Goal: Navigation & Orientation: Find specific page/section

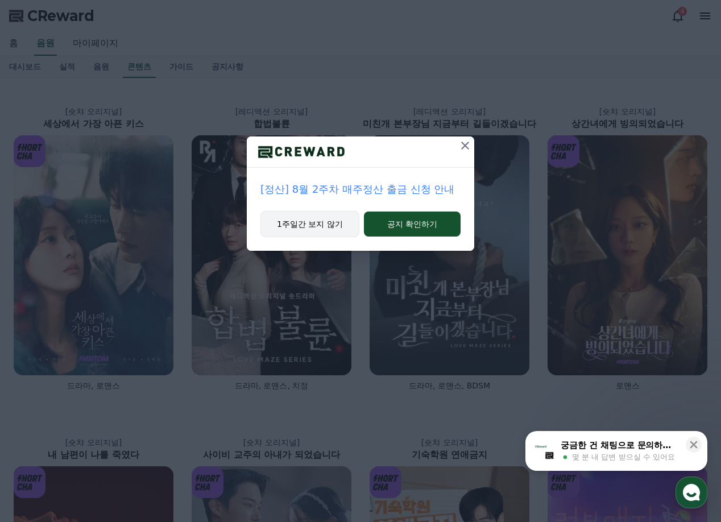
click at [334, 220] on button "1주일간 보지 않기" at bounding box center [309, 224] width 99 height 26
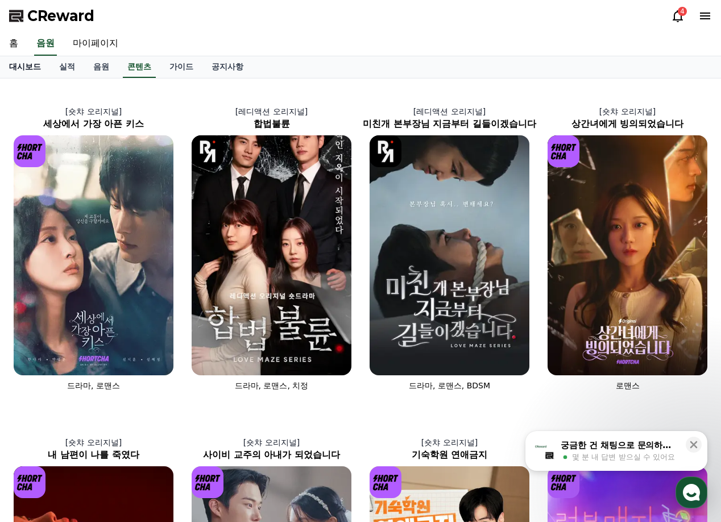
click at [38, 66] on link "대시보드" at bounding box center [25, 67] width 50 height 22
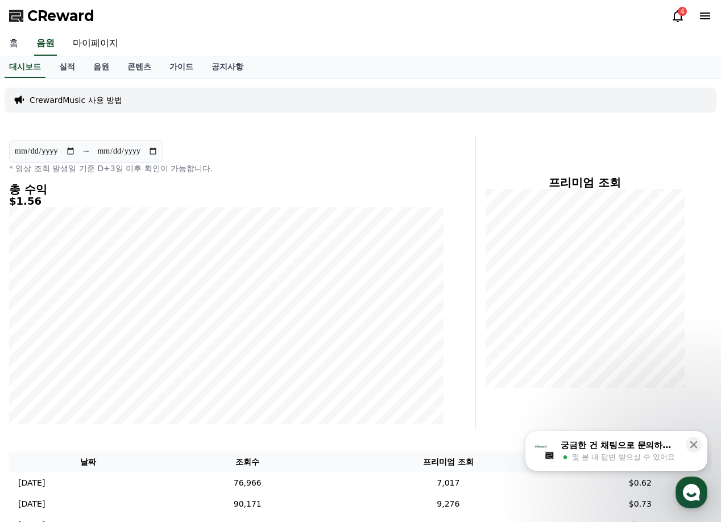
click at [12, 40] on link "홈" at bounding box center [13, 44] width 27 height 24
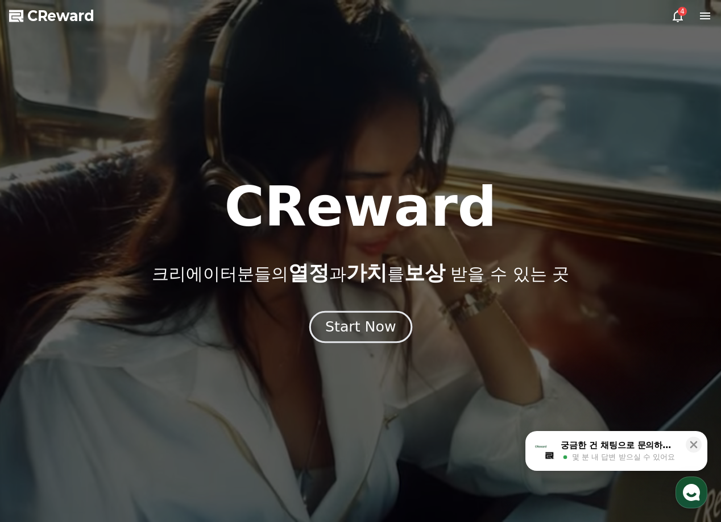
click at [365, 330] on div "Start Now" at bounding box center [360, 326] width 70 height 19
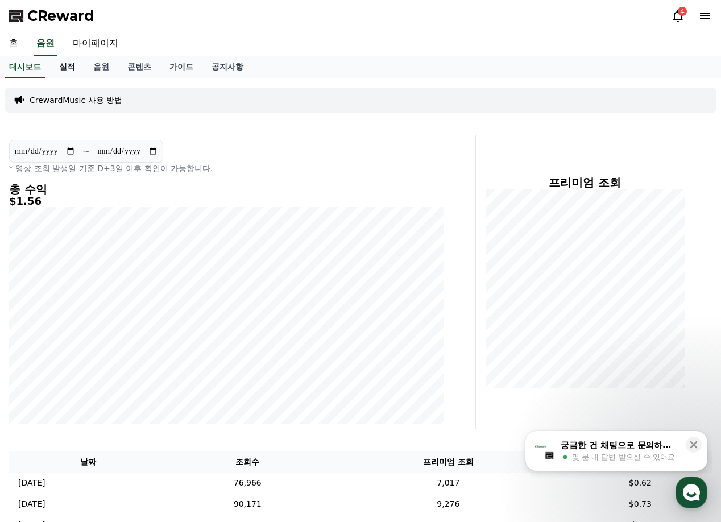
click at [76, 68] on link "실적" at bounding box center [67, 67] width 34 height 22
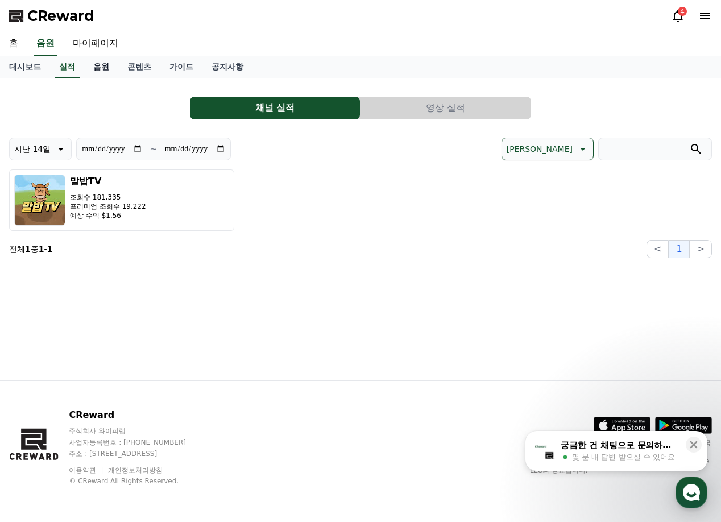
click at [103, 69] on link "음원" at bounding box center [101, 67] width 34 height 22
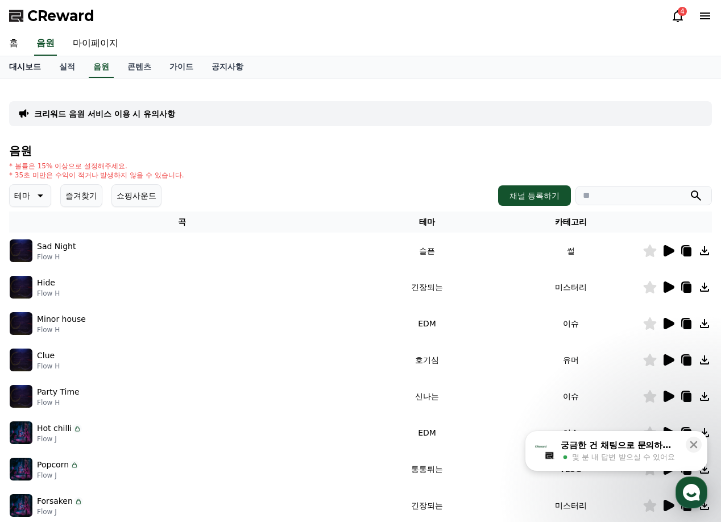
click at [32, 68] on link "대시보드" at bounding box center [25, 67] width 50 height 22
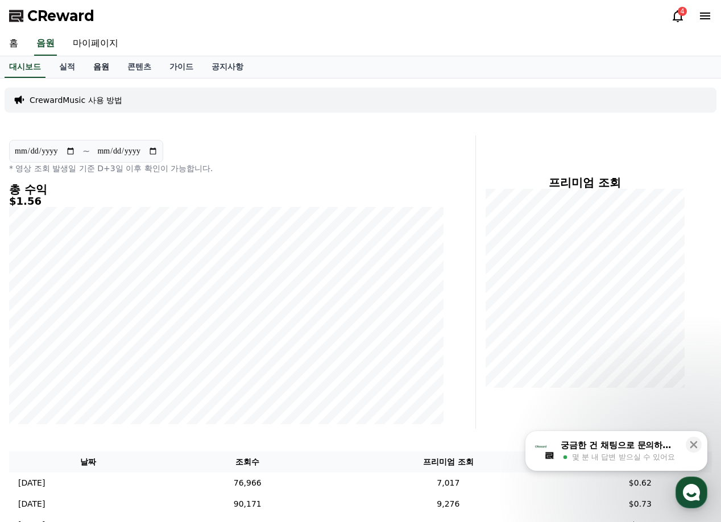
click at [107, 64] on link "음원" at bounding box center [101, 67] width 34 height 22
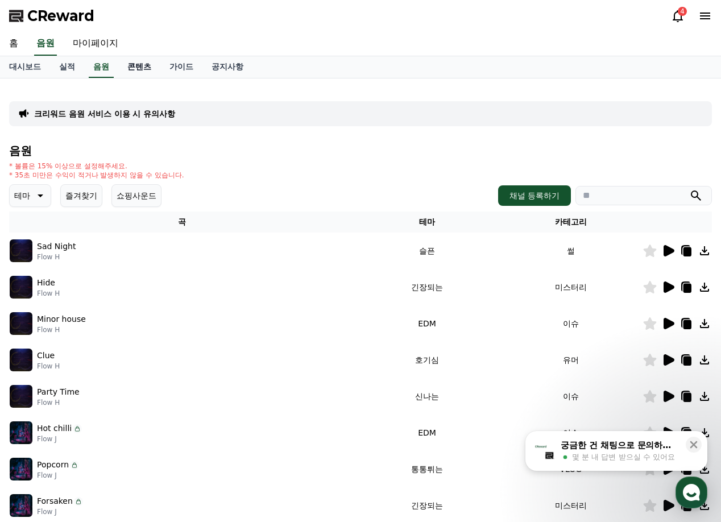
click at [144, 70] on link "콘텐츠" at bounding box center [139, 67] width 42 height 22
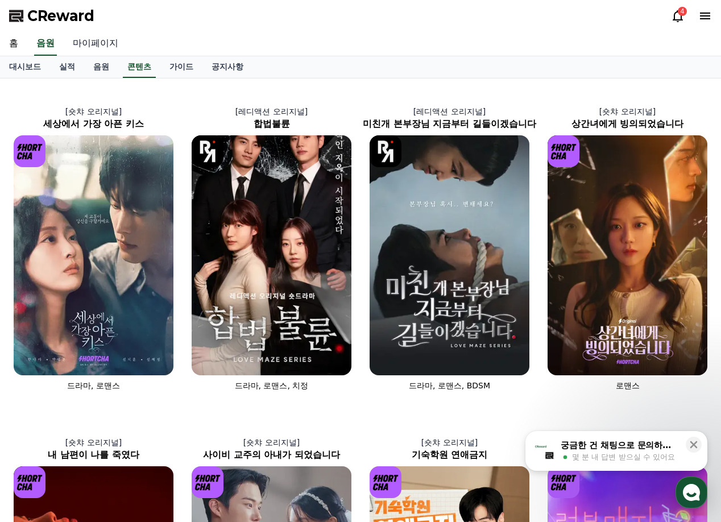
click at [109, 44] on link "마이페이지" at bounding box center [96, 44] width 64 height 24
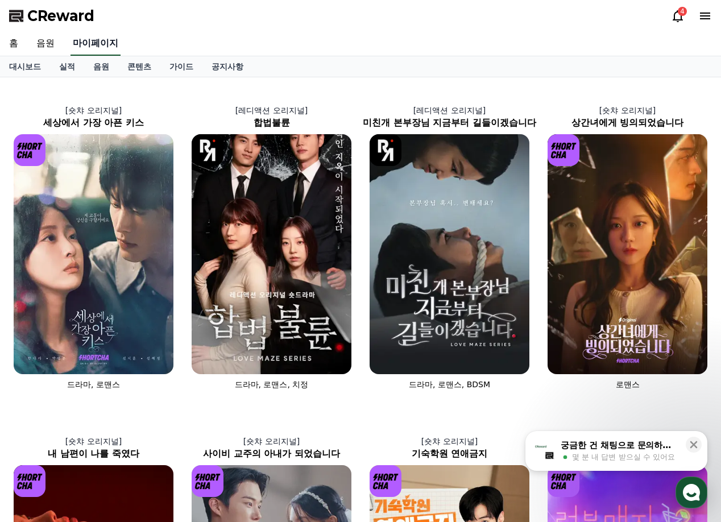
select select "**********"
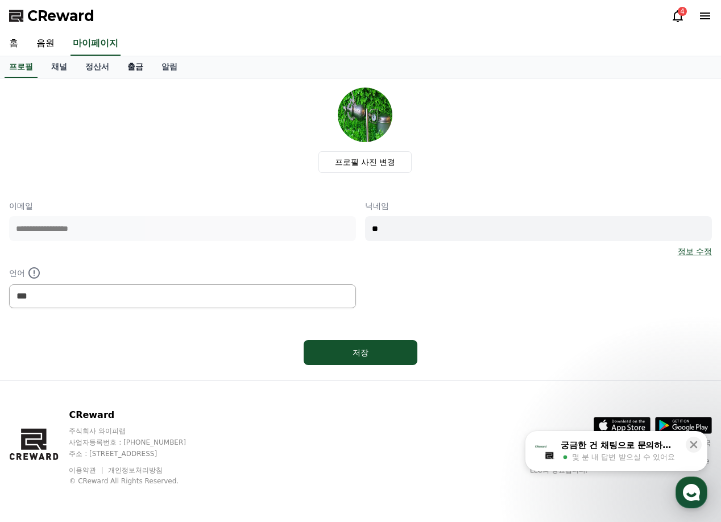
click at [135, 66] on link "출금" at bounding box center [135, 67] width 34 height 22
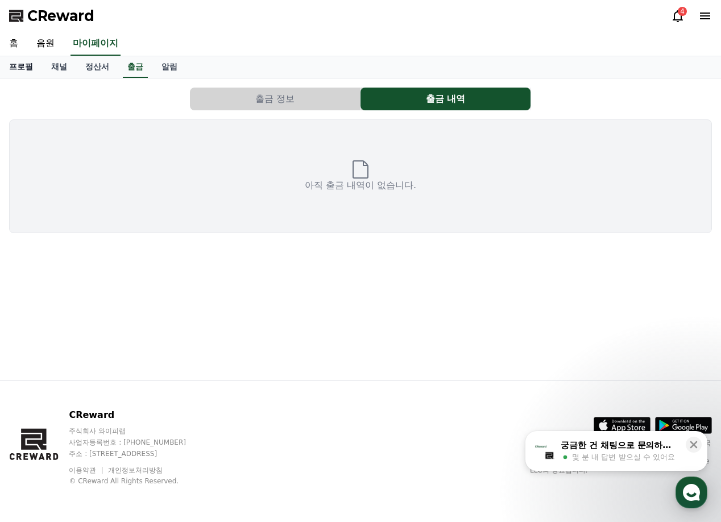
click at [30, 65] on link "프로필" at bounding box center [21, 67] width 42 height 22
select select "**********"
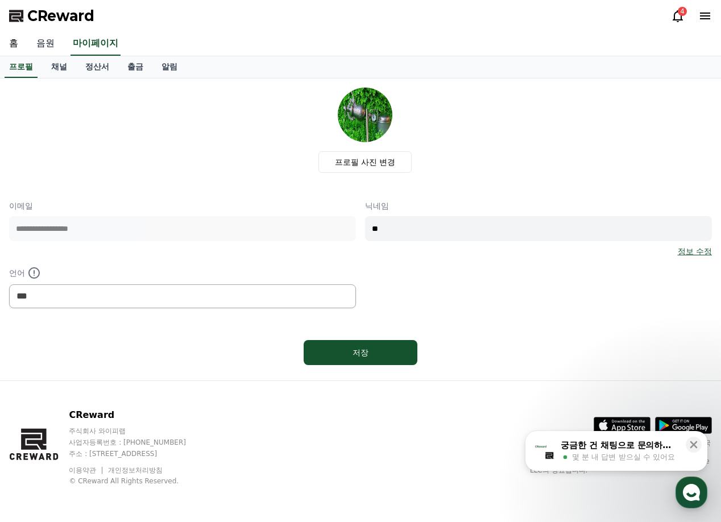
click at [44, 41] on link "음원" at bounding box center [45, 44] width 36 height 24
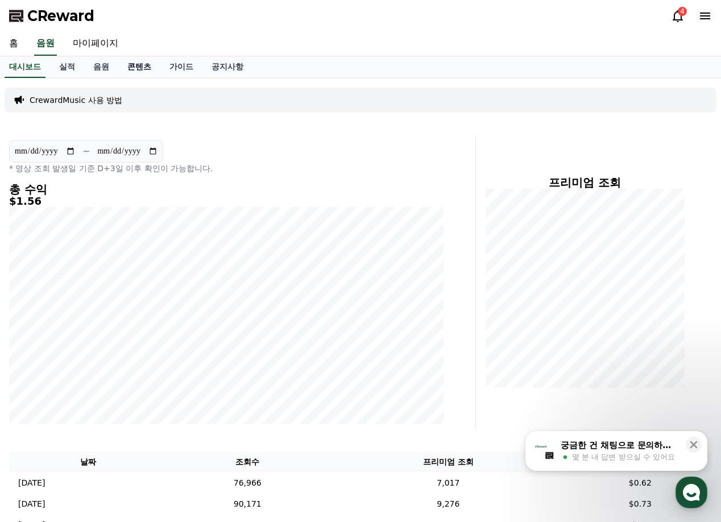
click at [149, 66] on link "콘텐츠" at bounding box center [139, 67] width 42 height 22
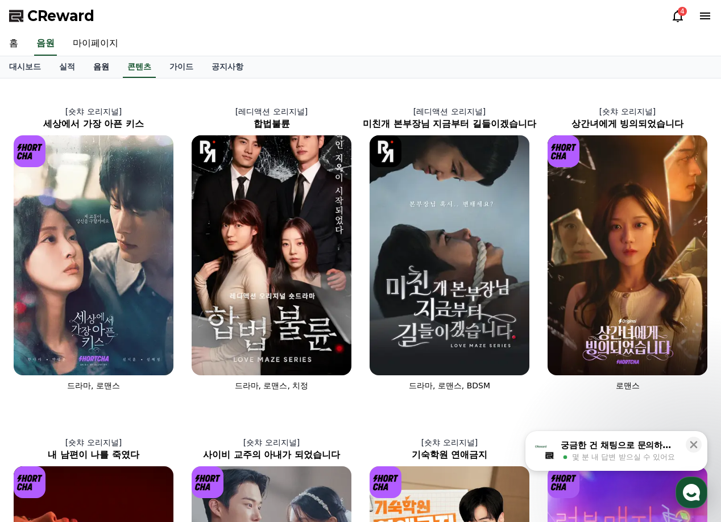
click at [103, 66] on link "음원" at bounding box center [101, 67] width 34 height 22
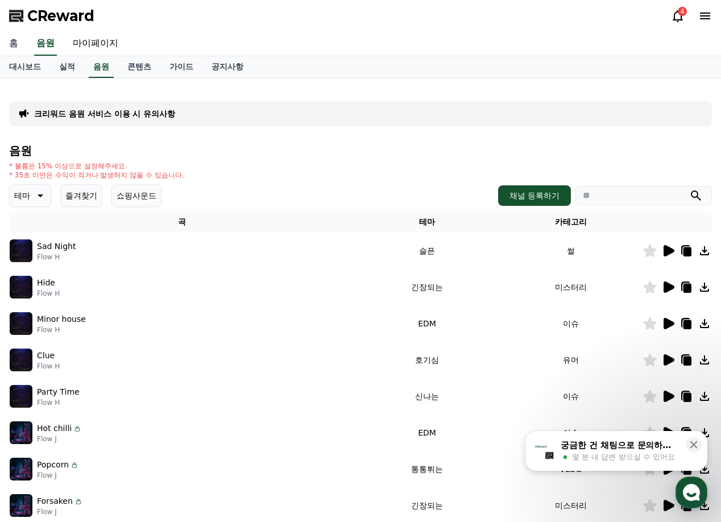
click at [11, 45] on link "홈" at bounding box center [13, 44] width 27 height 24
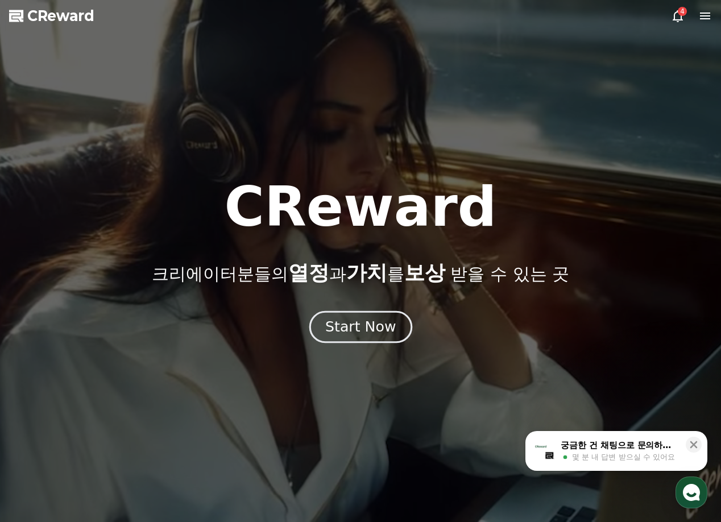
click at [371, 321] on div "Start Now" at bounding box center [360, 326] width 70 height 19
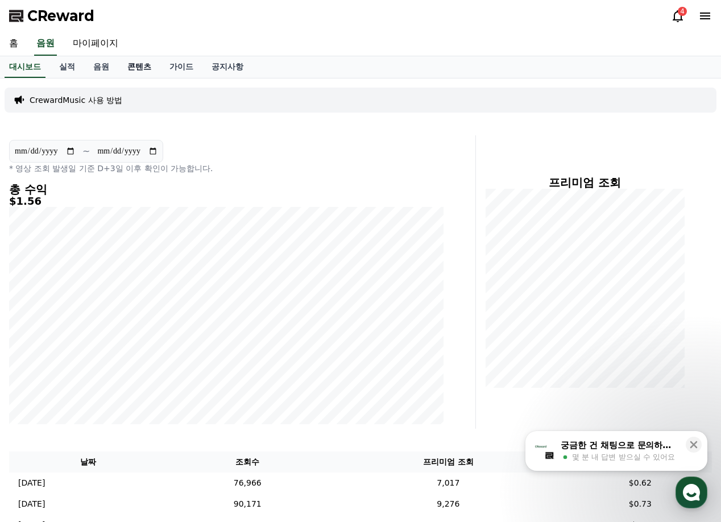
click at [144, 65] on link "콘텐츠" at bounding box center [139, 67] width 42 height 22
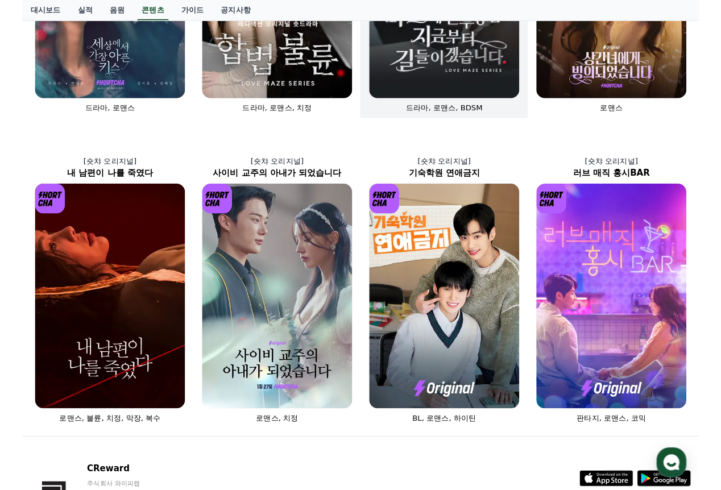
scroll to position [284, 0]
